Goal: Obtain resource: Download file/media

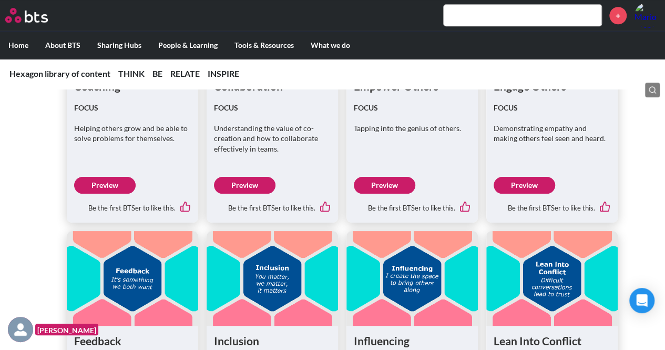
scroll to position [2366, 0]
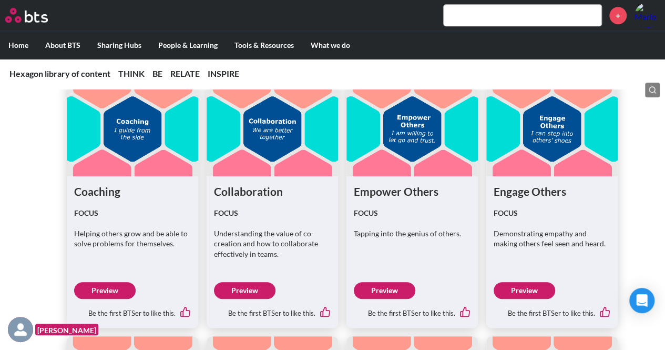
click at [393, 284] on link "Preview" at bounding box center [385, 290] width 62 height 17
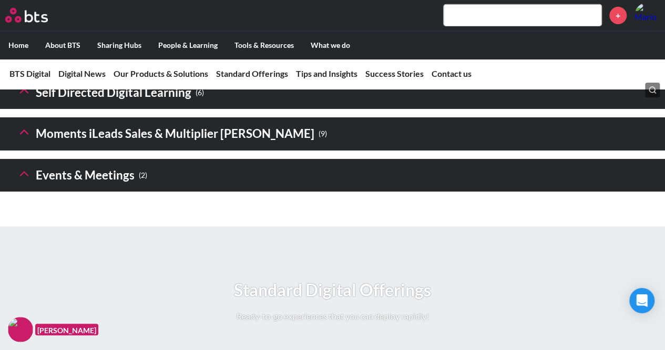
scroll to position [1630, 0]
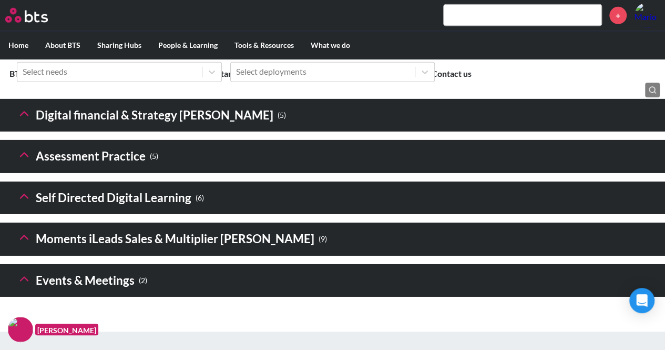
click at [28, 204] on icon at bounding box center [24, 196] width 15 height 15
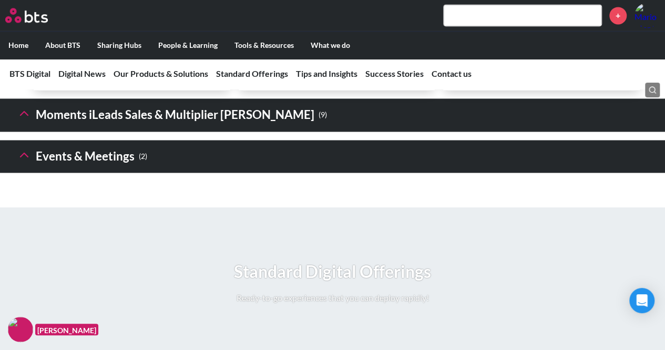
scroll to position [2787, 0]
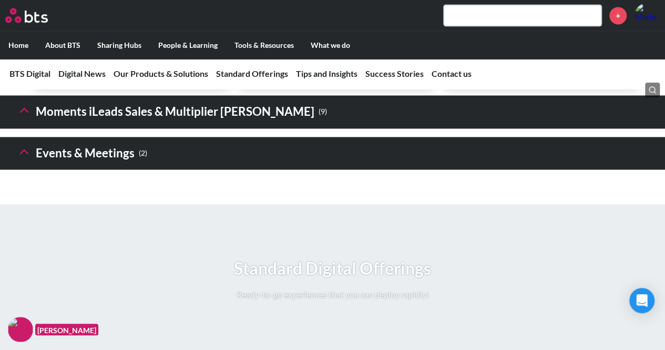
click at [22, 117] on icon at bounding box center [24, 110] width 15 height 15
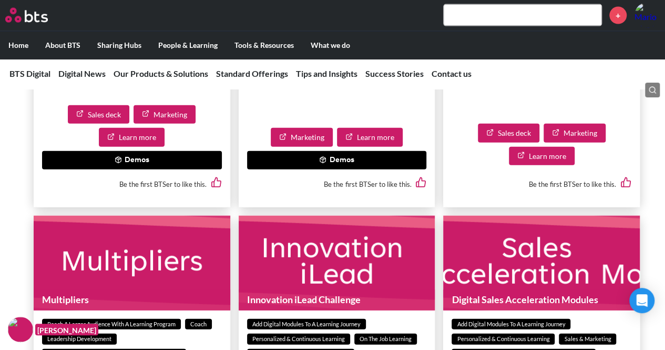
scroll to position [3155, 0]
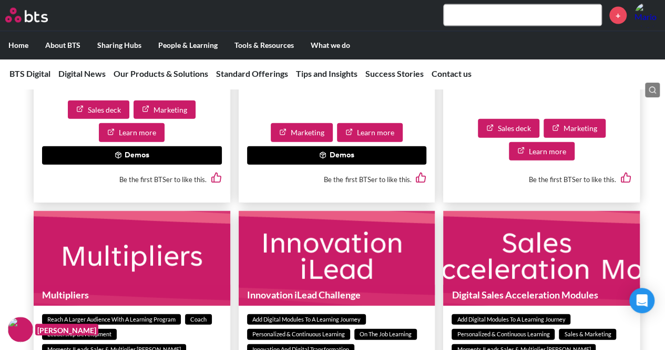
click at [150, 165] on button "Demos" at bounding box center [132, 155] width 180 height 19
click at [222, 144] on div "Sales deck Marketing Learn more Demos Be the first BTSer to like this." at bounding box center [132, 147] width 197 height 110
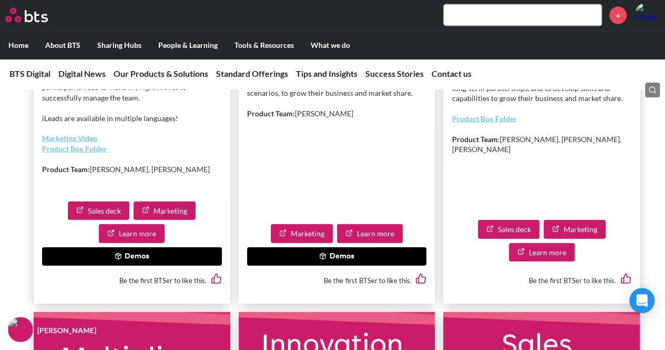
scroll to position [3050, 0]
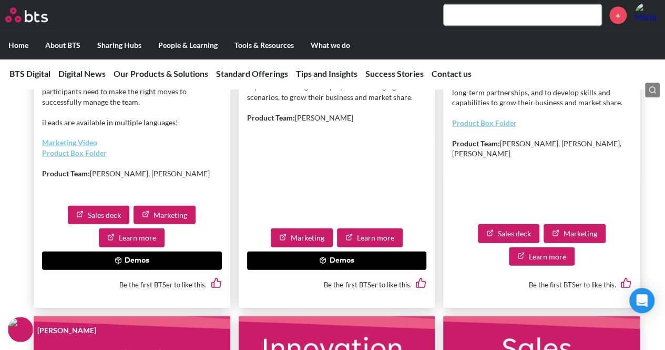
click at [110, 225] on link "Sales deck" at bounding box center [99, 215] width 62 height 19
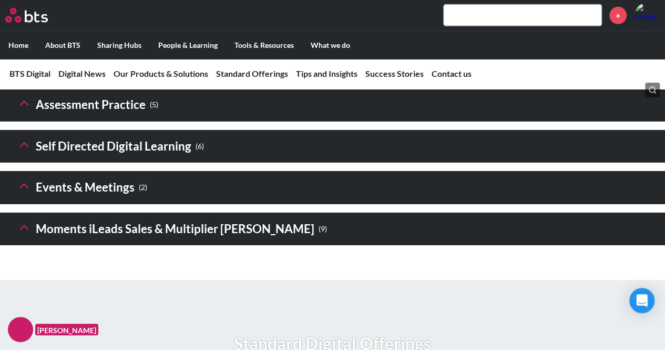
scroll to position [1683, 0]
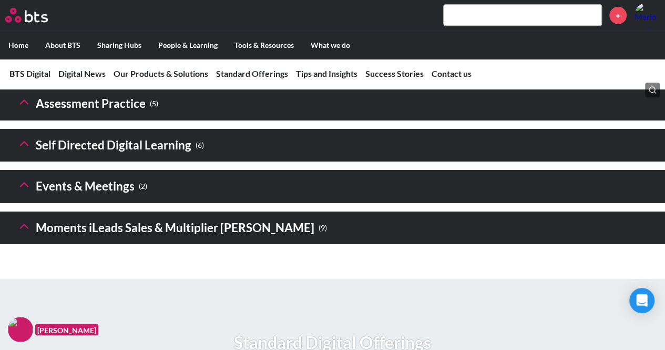
click at [30, 192] on icon at bounding box center [24, 184] width 15 height 15
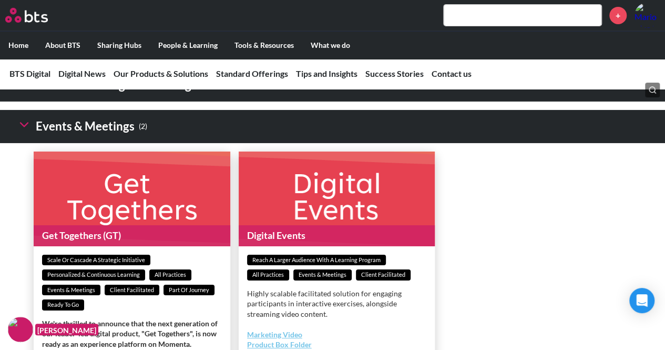
scroll to position [1630, 0]
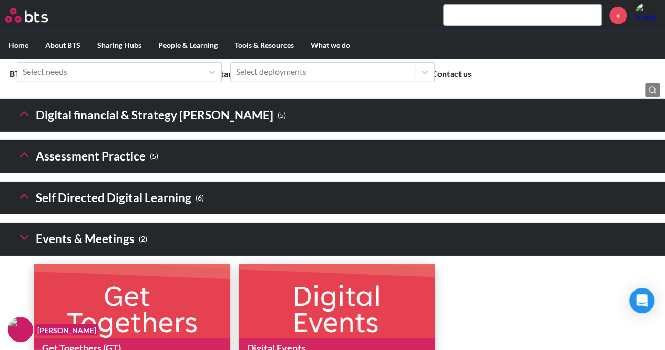
click at [29, 245] on icon at bounding box center [24, 237] width 15 height 15
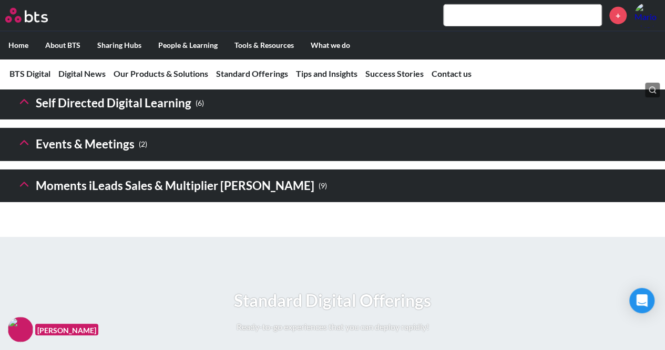
scroll to position [1788, 0]
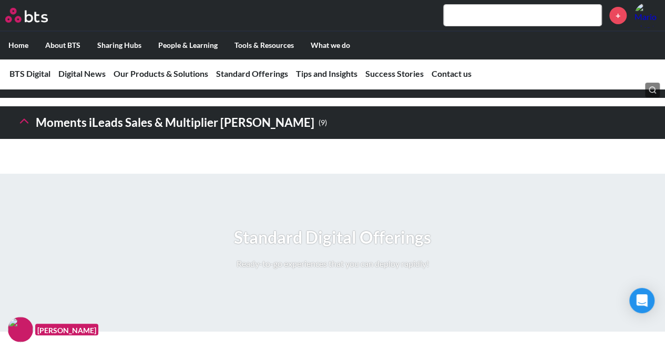
click at [27, 128] on icon at bounding box center [24, 121] width 15 height 15
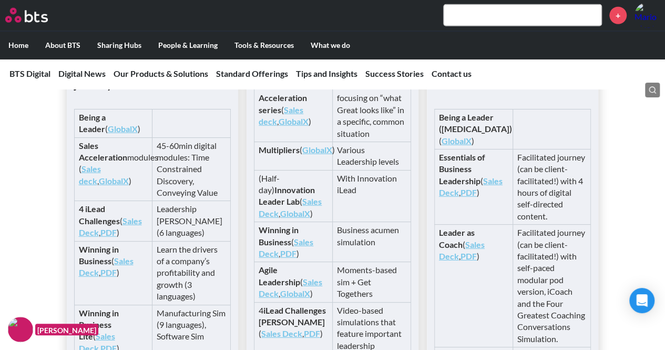
scroll to position [3418, 0]
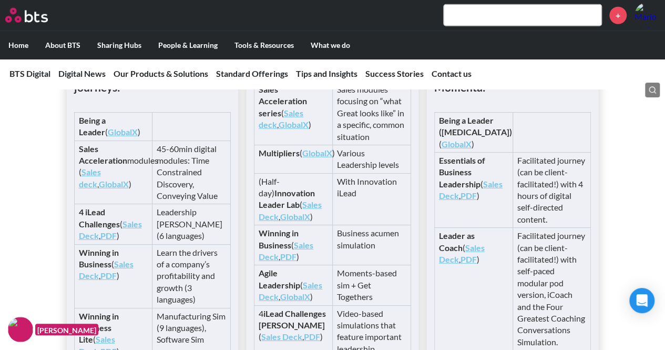
click at [108, 137] on link "GlobalX" at bounding box center [123, 132] width 30 height 10
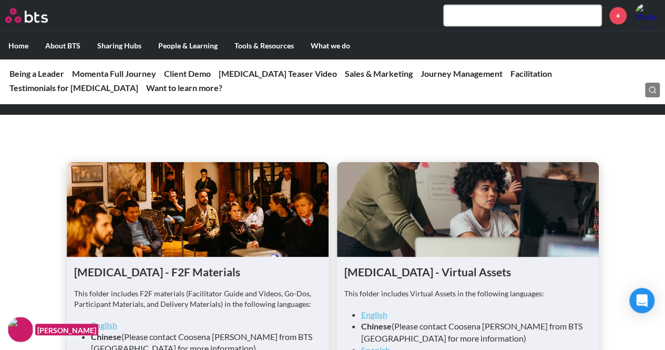
scroll to position [2997, 0]
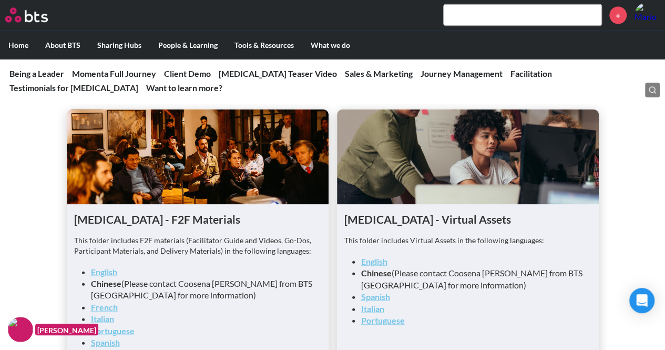
click at [108, 267] on strong "English" at bounding box center [104, 272] width 26 height 10
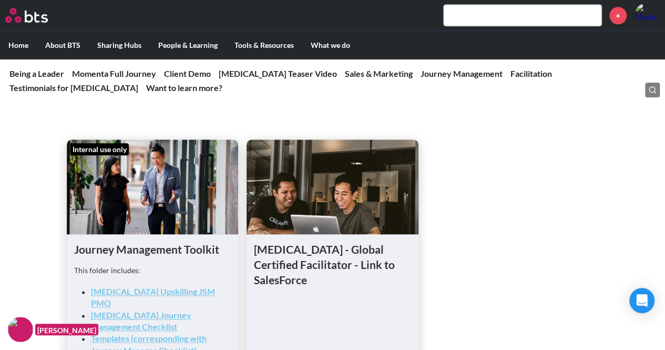
scroll to position [2524, 0]
